Goal: Task Accomplishment & Management: Complete application form

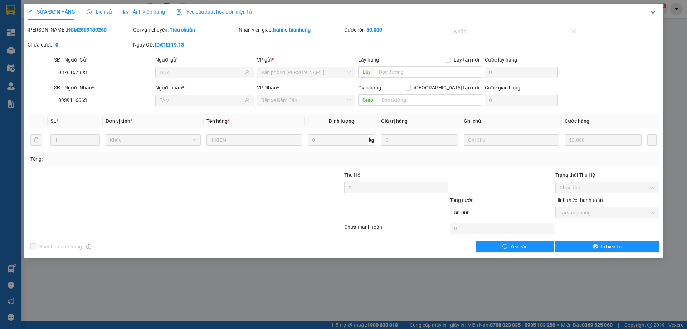
click at [652, 10] on span "Close" at bounding box center [653, 14] width 20 height 20
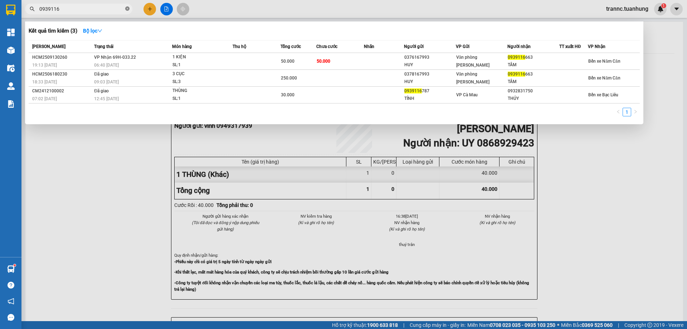
click at [127, 8] on icon "close-circle" at bounding box center [127, 8] width 4 height 4
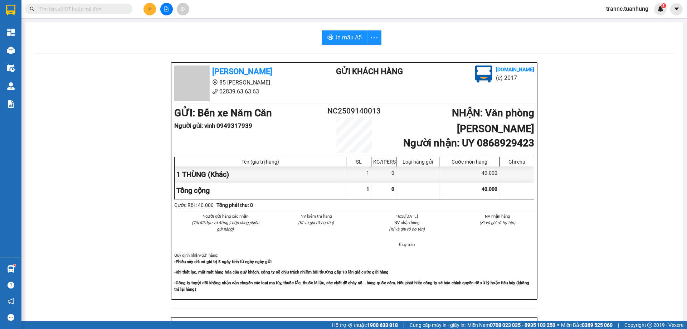
click at [119, 8] on input "text" at bounding box center [81, 9] width 84 height 8
click at [118, 8] on input "text" at bounding box center [81, 9] width 84 height 8
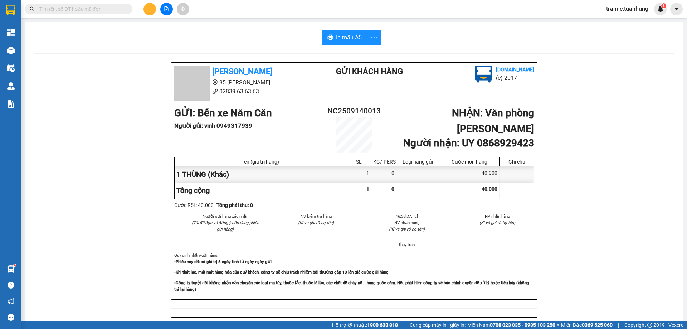
click at [118, 8] on input "text" at bounding box center [81, 9] width 84 height 8
click at [114, 8] on input "text" at bounding box center [81, 9] width 84 height 8
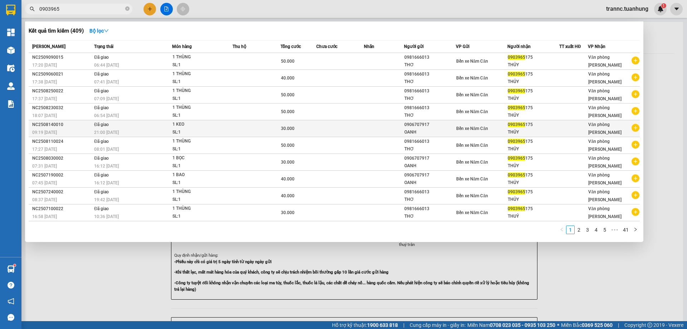
type input "0903965"
click at [634, 127] on icon "plus-circle" at bounding box center [635, 128] width 8 height 8
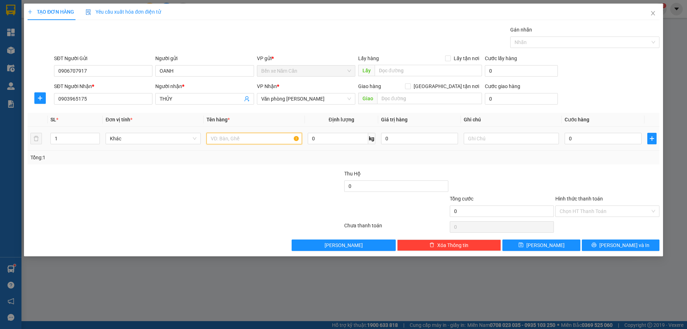
drag, startPoint x: 258, startPoint y: 139, endPoint x: 256, endPoint y: 132, distance: 8.2
click at [258, 139] on input "text" at bounding box center [253, 138] width 95 height 11
type input "1 BỌC"
type input "3"
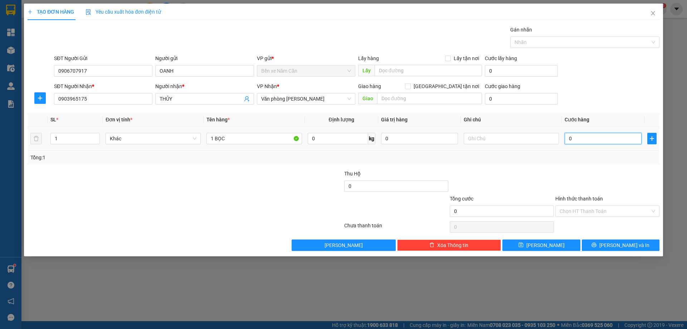
type input "3"
type input "30"
type input "30.000"
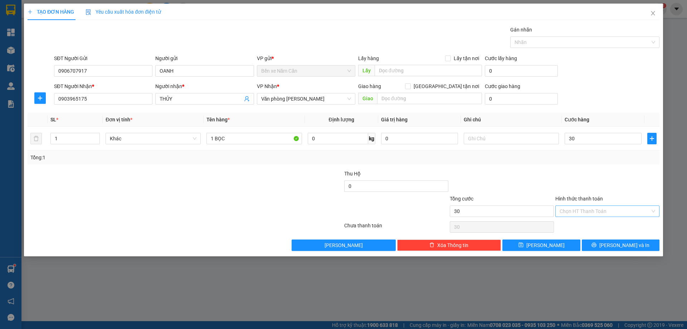
type input "30.000"
click at [585, 212] on input "Hình thức thanh toán" at bounding box center [604, 211] width 90 height 11
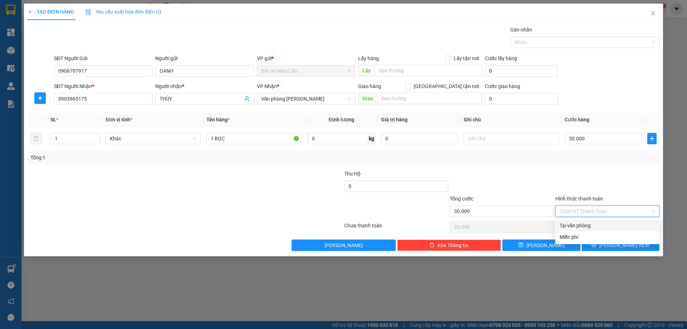
click at [588, 225] on div "Tại văn phòng" at bounding box center [607, 225] width 96 height 8
type input "0"
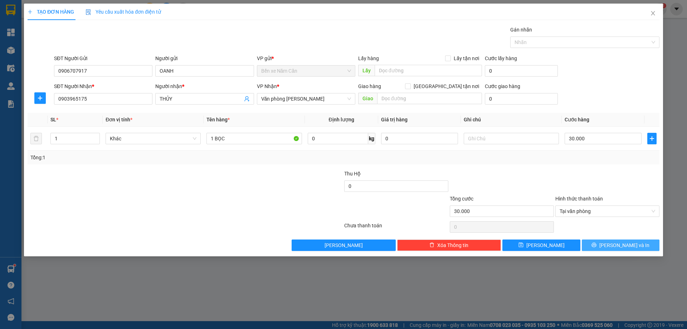
click at [602, 245] on button "[PERSON_NAME] và In" at bounding box center [621, 244] width 78 height 11
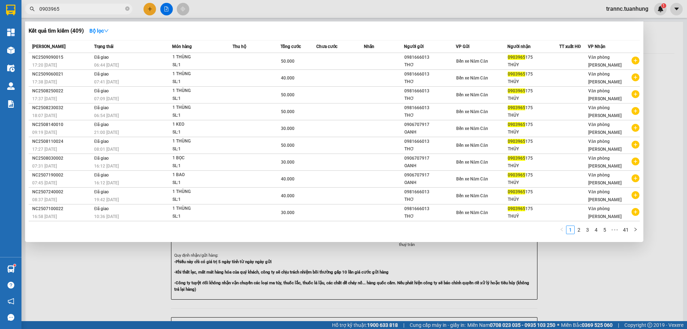
drag, startPoint x: 619, startPoint y: 285, endPoint x: 549, endPoint y: 201, distance: 110.2
click at [619, 285] on div at bounding box center [343, 164] width 687 height 329
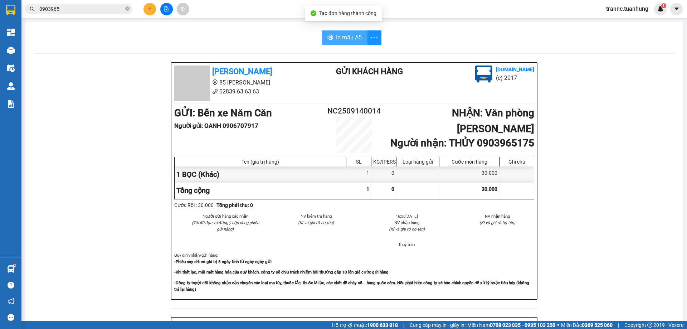
click at [353, 41] on span "In mẫu A5" at bounding box center [349, 37] width 26 height 9
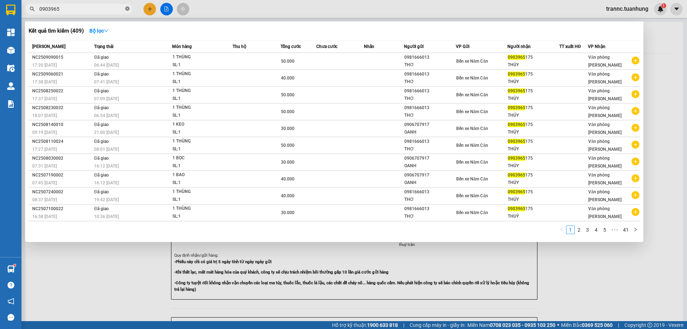
click at [127, 8] on icon "close-circle" at bounding box center [127, 8] width 4 height 4
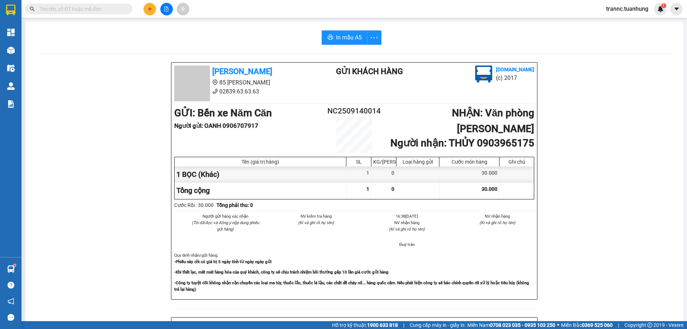
click at [113, 8] on input "text" at bounding box center [81, 9] width 84 height 8
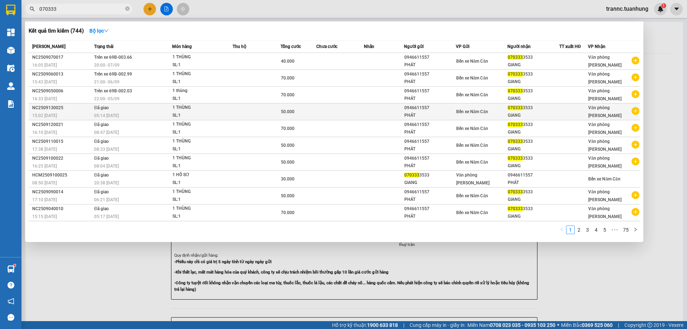
type input "070333"
click at [637, 111] on icon "plus-circle" at bounding box center [635, 111] width 8 height 8
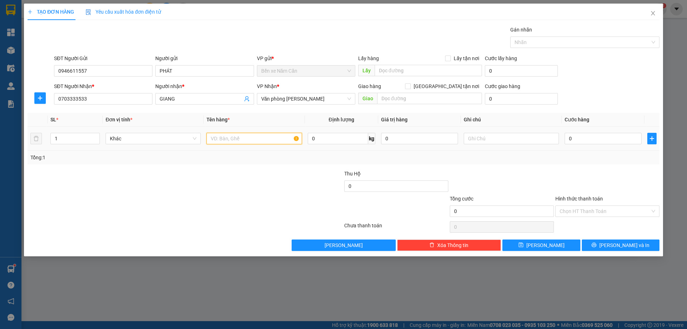
click at [259, 136] on input "text" at bounding box center [253, 138] width 95 height 11
type input "1 THÙNG"
click at [636, 141] on input "0" at bounding box center [602, 138] width 77 height 11
type input "5"
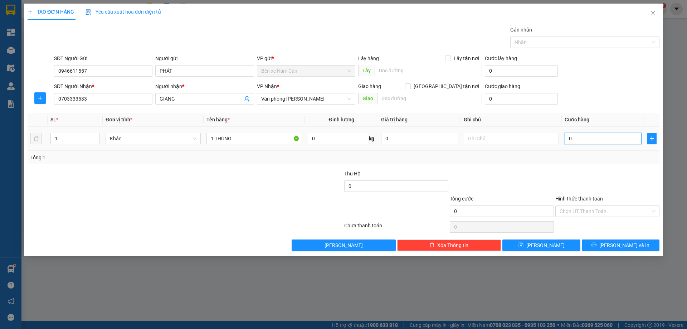
type input "5"
type input "50"
type input "50.000"
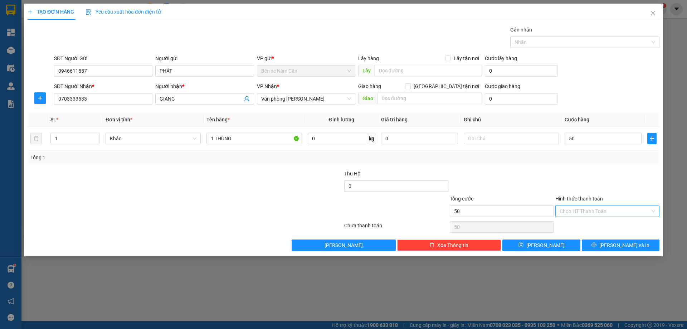
type input "50.000"
click at [593, 212] on input "Hình thức thanh toán" at bounding box center [604, 211] width 90 height 11
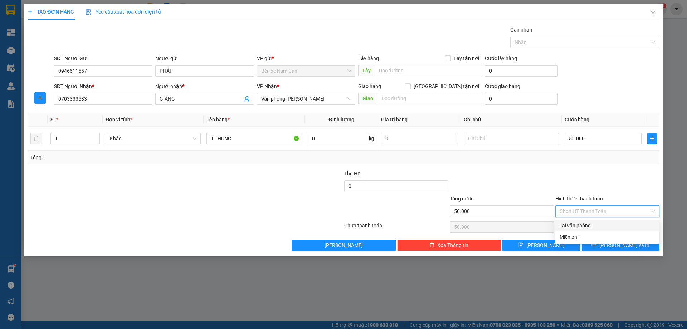
click at [590, 221] on div "Tại văn phòng" at bounding box center [607, 225] width 104 height 11
type input "0"
click at [610, 251] on div "TẠO ĐƠN HÀNG Yêu cầu xuất hóa đơn điện tử Transit Pickup Surcharge Ids Transit …" at bounding box center [343, 130] width 639 height 253
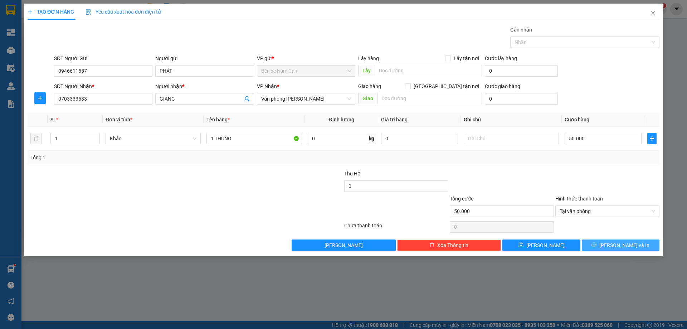
click at [613, 249] on button "[PERSON_NAME] và In" at bounding box center [621, 244] width 78 height 11
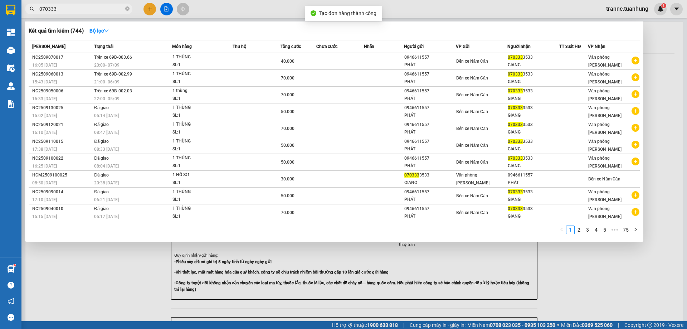
drag, startPoint x: 606, startPoint y: 283, endPoint x: 455, endPoint y: 123, distance: 219.9
click at [586, 254] on div at bounding box center [343, 164] width 687 height 329
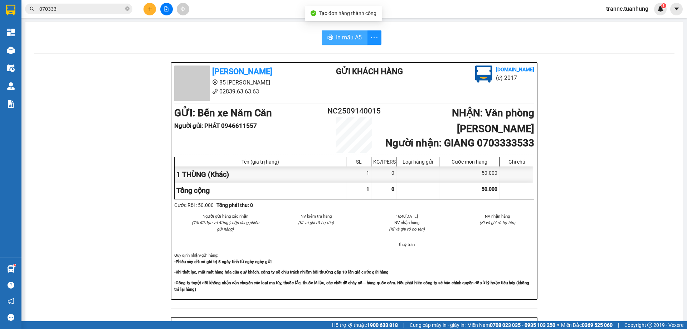
click at [344, 36] on span "In mẫu A5" at bounding box center [349, 37] width 26 height 9
click at [265, 26] on div "In mẫu A5 [PERSON_NAME] 85 [PERSON_NAME] Hoàng 02839.63.63.63 Gửi khách hàng [D…" at bounding box center [353, 300] width 657 height 557
click at [127, 10] on icon "close-circle" at bounding box center [127, 8] width 4 height 4
click at [119, 9] on input "text" at bounding box center [81, 9] width 84 height 8
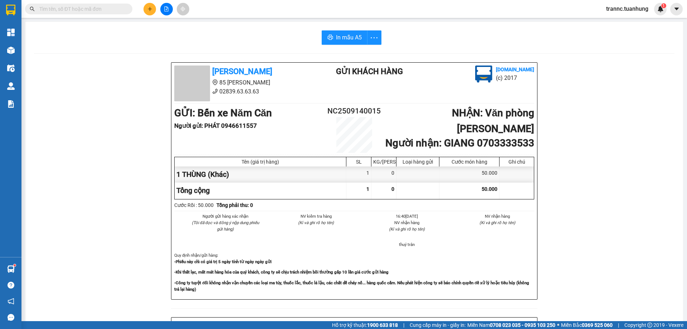
click at [96, 8] on input "text" at bounding box center [81, 9] width 84 height 8
click at [95, 7] on input "text" at bounding box center [81, 9] width 84 height 8
type input "0"
click at [127, 7] on icon "close-circle" at bounding box center [127, 8] width 4 height 4
click at [116, 9] on input "text" at bounding box center [81, 9] width 84 height 8
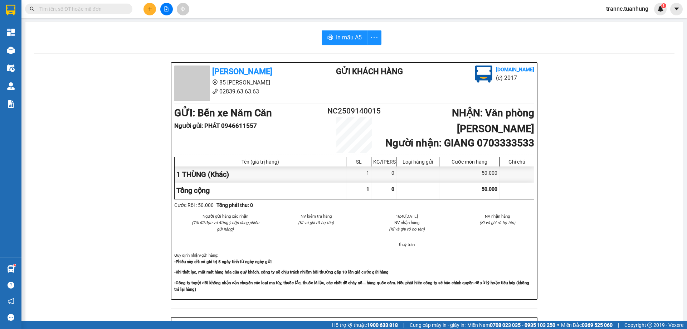
click at [116, 9] on input "text" at bounding box center [81, 9] width 84 height 8
click at [99, 11] on input "text" at bounding box center [81, 9] width 84 height 8
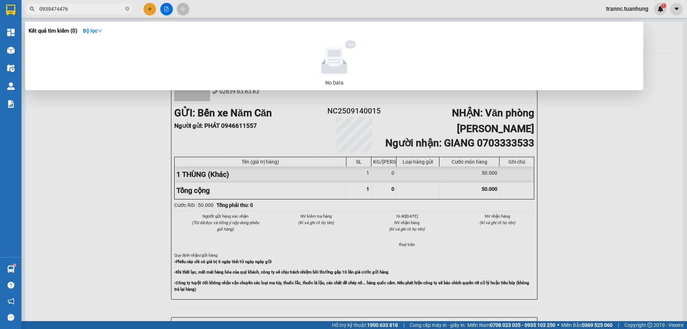
type input "0939474476"
click at [149, 9] on div at bounding box center [343, 164] width 687 height 329
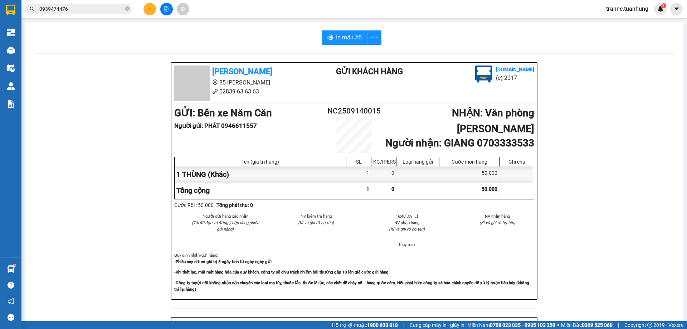
click at [149, 9] on icon "plus" at bounding box center [149, 8] width 5 height 5
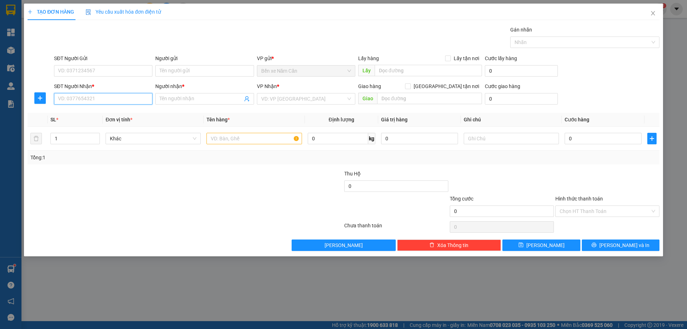
click at [106, 98] on input "SĐT Người Nhận *" at bounding box center [103, 98] width 98 height 11
type input "0939474476"
click at [173, 102] on input "Người nhận *" at bounding box center [201, 99] width 83 height 8
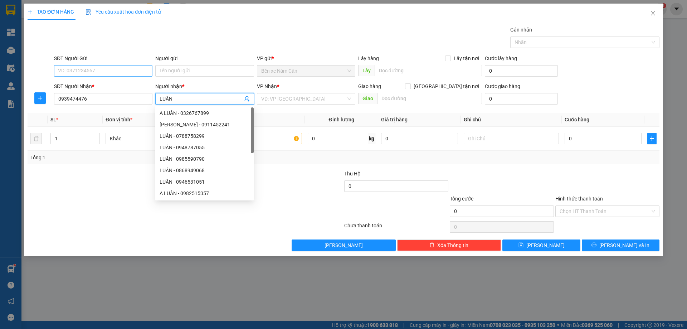
type input "LUÂN"
click at [76, 73] on input "SĐT Người Gửi" at bounding box center [103, 70] width 98 height 11
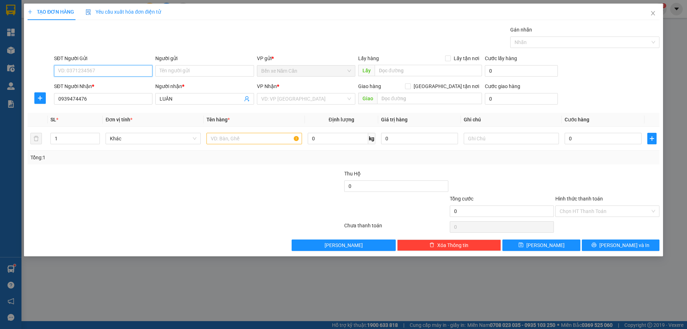
click at [76, 73] on input "SĐT Người Gửi" at bounding box center [103, 70] width 98 height 11
click at [105, 74] on input "SĐT Người Gửi" at bounding box center [103, 70] width 98 height 11
type input "0"
click at [277, 94] on input "search" at bounding box center [303, 98] width 85 height 11
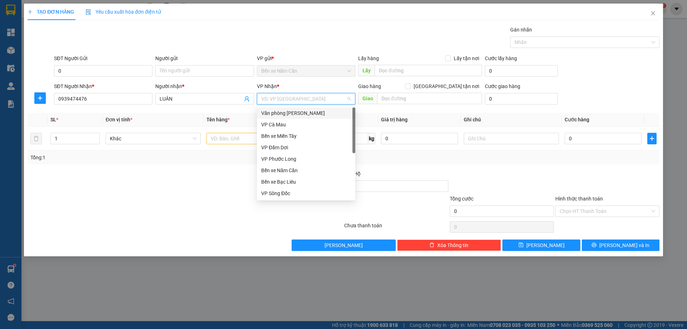
click at [287, 112] on div "Văn phòng [PERSON_NAME]" at bounding box center [306, 113] width 90 height 8
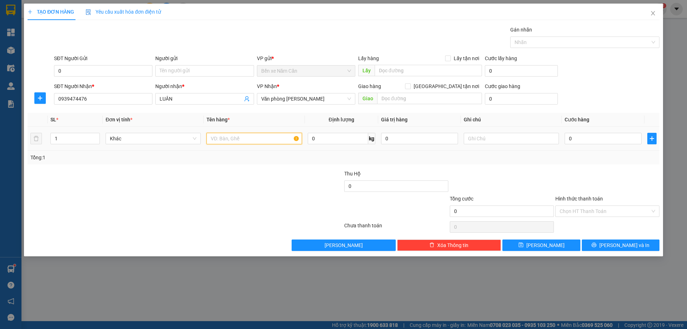
click at [244, 138] on input "text" at bounding box center [253, 138] width 95 height 11
type input "1 THÙNG"
click at [598, 139] on input "0" at bounding box center [602, 138] width 77 height 11
type input "4"
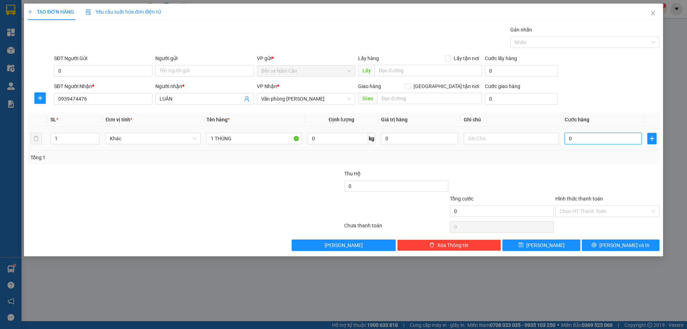
type input "4"
type input "40"
type input "40.000"
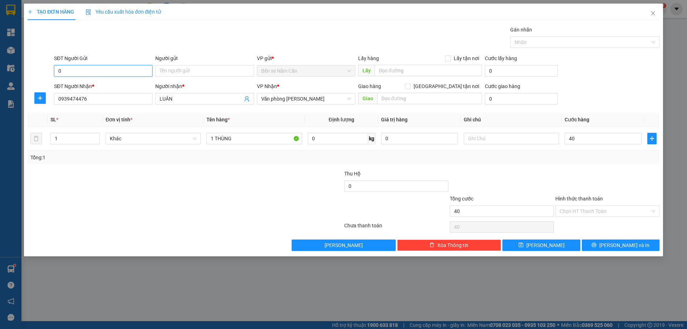
type input "40.000"
click at [99, 69] on input "0" at bounding box center [103, 70] width 98 height 11
type input "0915420408"
click at [81, 84] on div "0915420408 - TƯỜNG" at bounding box center [103, 85] width 90 height 8
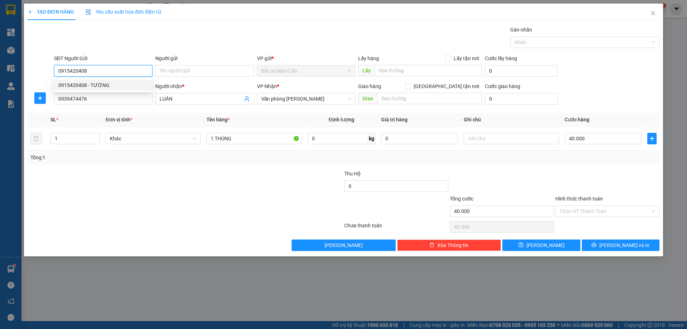
type input "TƯỜNG"
type input "0915420408"
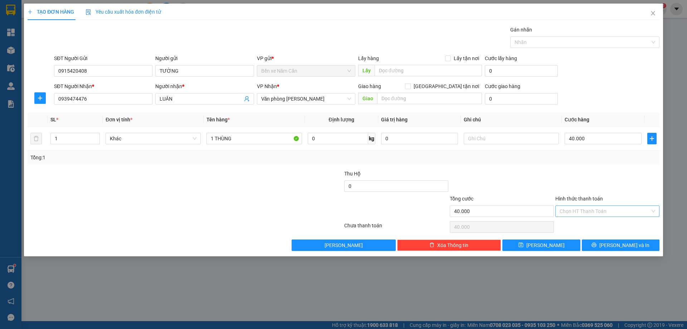
click at [587, 212] on input "Hình thức thanh toán" at bounding box center [604, 211] width 90 height 11
click at [584, 227] on div "Tại văn phòng" at bounding box center [607, 225] width 96 height 8
type input "0"
click at [622, 245] on span "[PERSON_NAME] và In" at bounding box center [624, 245] width 50 height 8
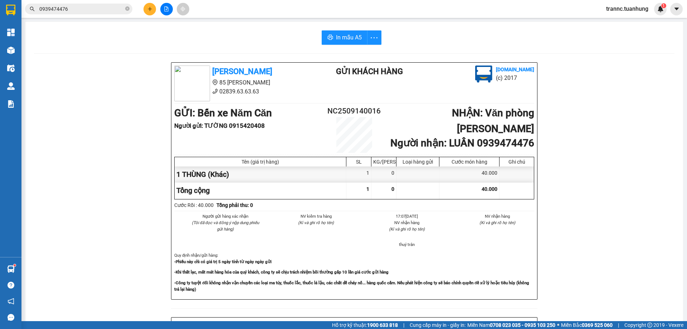
drag, startPoint x: 625, startPoint y: 284, endPoint x: 506, endPoint y: 192, distance: 150.2
click at [622, 286] on div "[PERSON_NAME] 85 [PERSON_NAME] Hoàng 02839.63.63.63 Gửi khách hàng [DOMAIN_NAME…" at bounding box center [354, 316] width 640 height 508
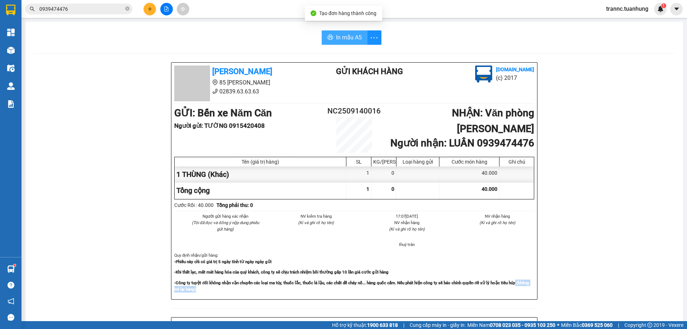
click at [355, 36] on span "In mẫu A5" at bounding box center [349, 37] width 26 height 9
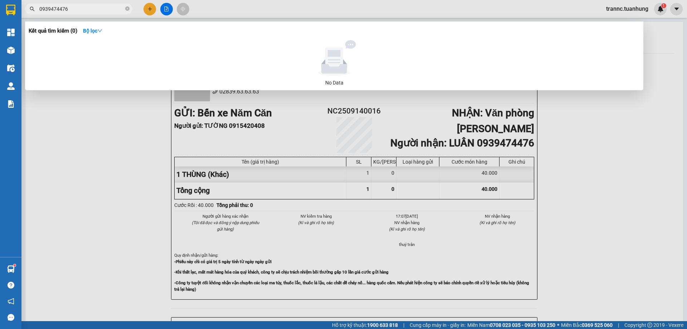
click at [127, 7] on icon "close-circle" at bounding box center [127, 8] width 4 height 4
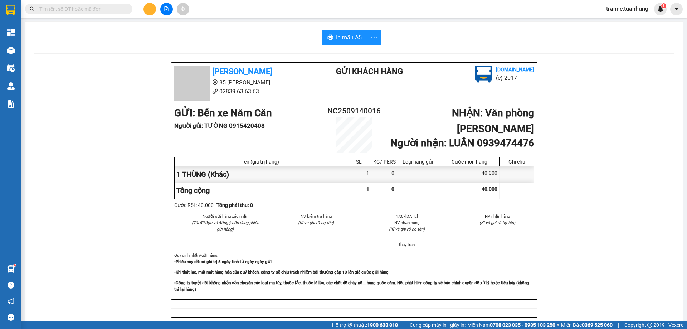
drag, startPoint x: 117, startPoint y: 8, endPoint x: 118, endPoint y: 12, distance: 4.5
click at [117, 8] on input "text" at bounding box center [81, 9] width 84 height 8
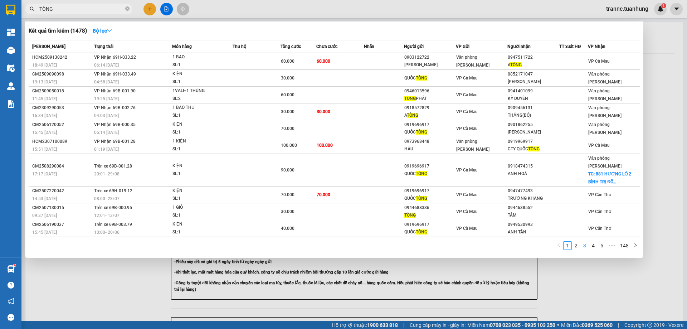
type input "TÒNG"
click at [587, 241] on link "3" at bounding box center [585, 245] width 8 height 8
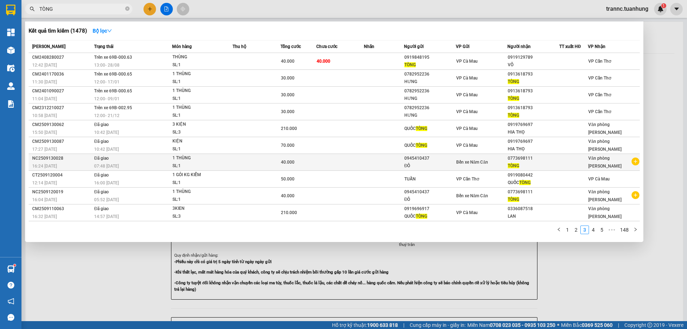
click at [637, 162] on icon "plus-circle" at bounding box center [635, 161] width 8 height 8
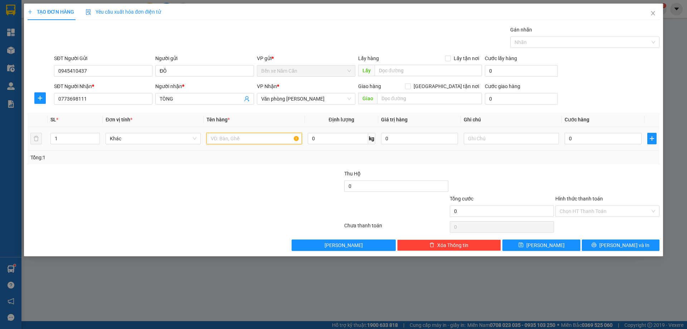
click at [265, 139] on input "text" at bounding box center [253, 138] width 95 height 11
type input "1 THÙNG"
click at [591, 142] on input "0" at bounding box center [602, 138] width 77 height 11
type input "4"
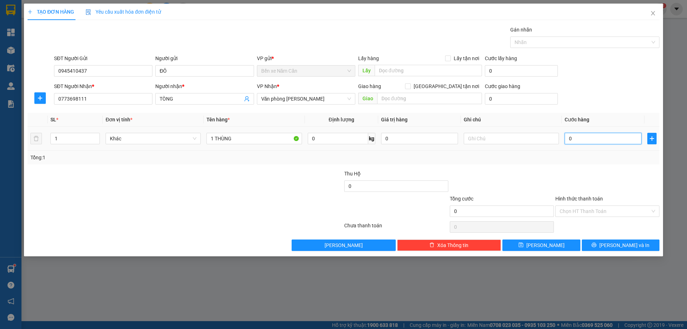
type input "4"
type input "40"
type input "40.000"
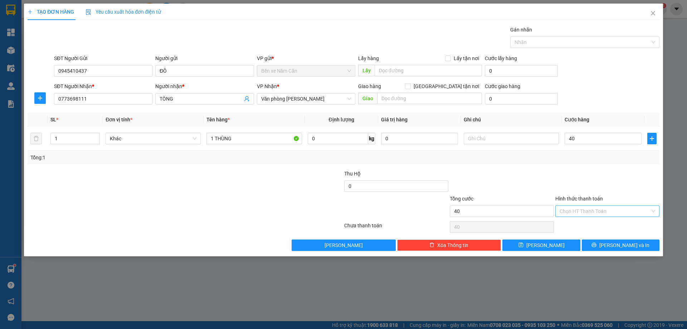
type input "40.000"
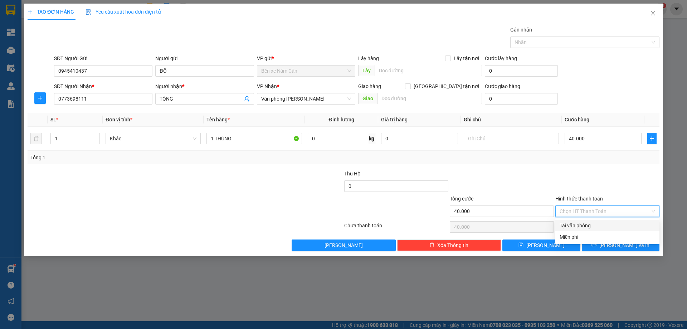
click at [595, 212] on input "Hình thức thanh toán" at bounding box center [604, 211] width 90 height 11
click at [592, 225] on div "Tại văn phòng" at bounding box center [607, 225] width 96 height 8
type input "0"
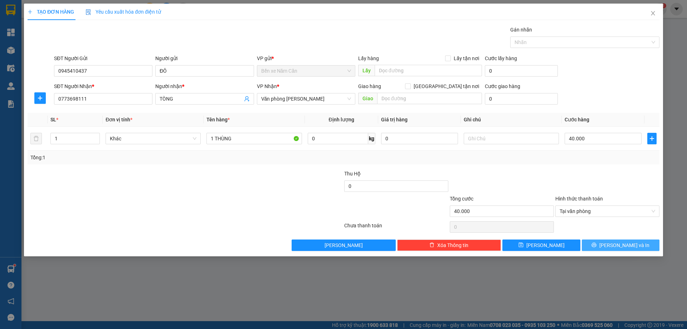
click at [603, 243] on button "[PERSON_NAME] và In" at bounding box center [621, 244] width 78 height 11
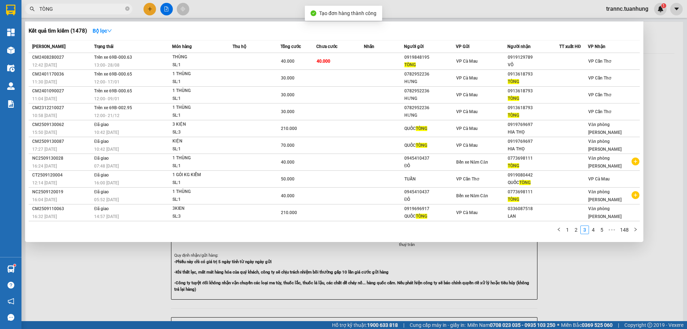
drag, startPoint x: 603, startPoint y: 276, endPoint x: 604, endPoint y: 269, distance: 8.0
click at [605, 276] on div at bounding box center [343, 164] width 687 height 329
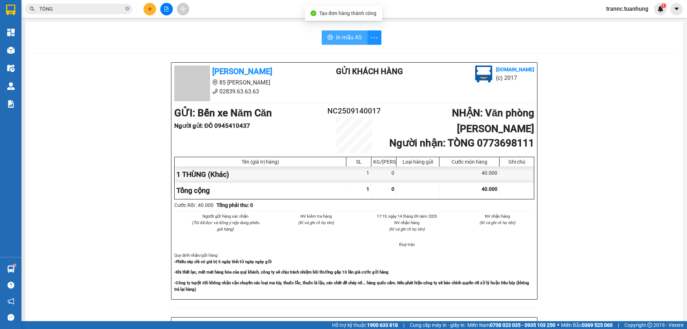
click at [345, 32] on button "In mẫu A5" at bounding box center [345, 37] width 46 height 14
click at [127, 8] on icon "close-circle" at bounding box center [127, 8] width 4 height 4
click at [118, 9] on input "text" at bounding box center [81, 9] width 84 height 8
type input "D"
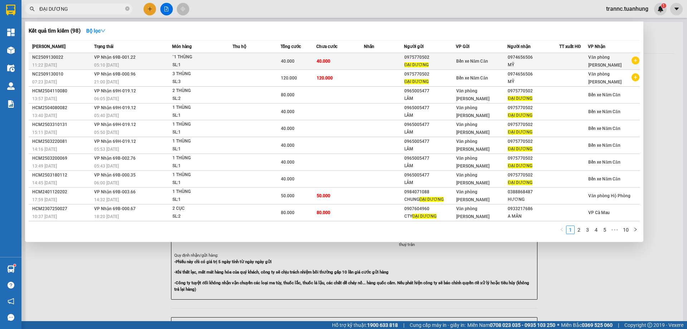
type input "ĐẠI DƯƠNG"
click at [635, 61] on icon "plus-circle" at bounding box center [635, 61] width 8 height 8
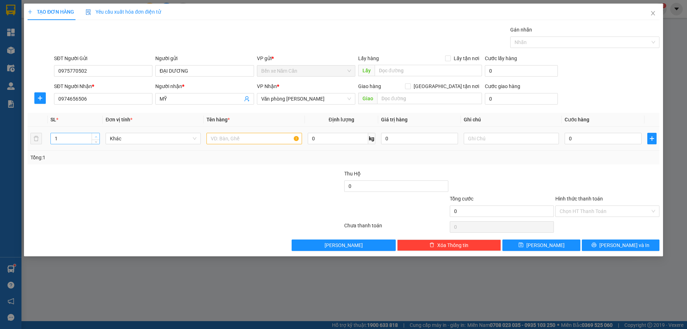
type input "2"
click at [96, 136] on icon "up" at bounding box center [96, 137] width 3 height 3
click at [215, 138] on input "text" at bounding box center [253, 138] width 95 height 11
type input "2 THÙNG"
click at [576, 134] on input "0" at bounding box center [602, 138] width 77 height 11
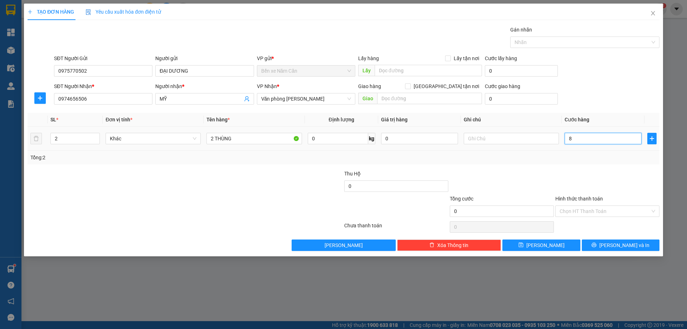
type input "8/"
type input "0"
type input "8"
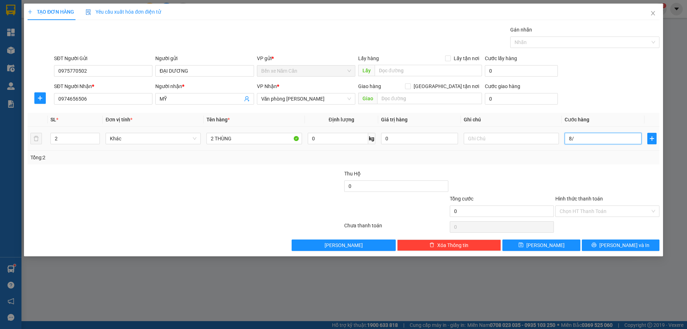
type input "8"
type input "80"
type input "80.000"
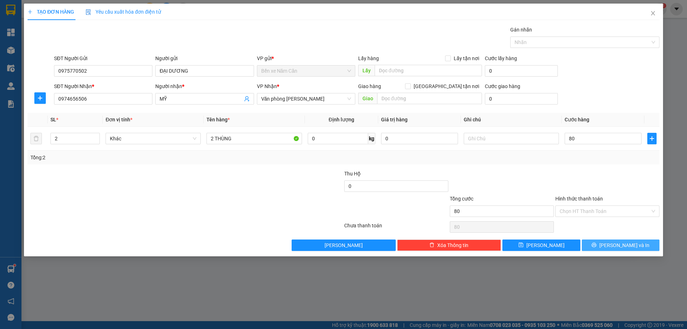
type input "80.000"
click at [598, 245] on button "[PERSON_NAME] và In" at bounding box center [621, 244] width 78 height 11
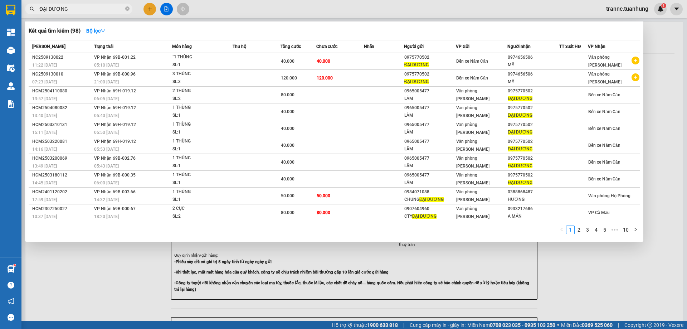
drag, startPoint x: 618, startPoint y: 289, endPoint x: 594, endPoint y: 259, distance: 37.7
click at [611, 282] on div at bounding box center [343, 164] width 687 height 329
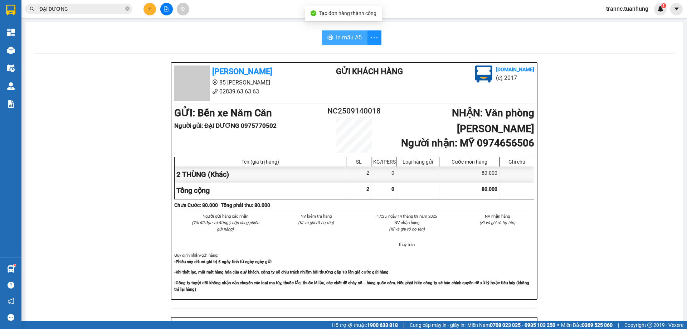
click at [339, 38] on span "In mẫu A5" at bounding box center [349, 37] width 26 height 9
click at [341, 38] on span "In mẫu A5" at bounding box center [349, 37] width 26 height 9
